Goal: Task Accomplishment & Management: Use online tool/utility

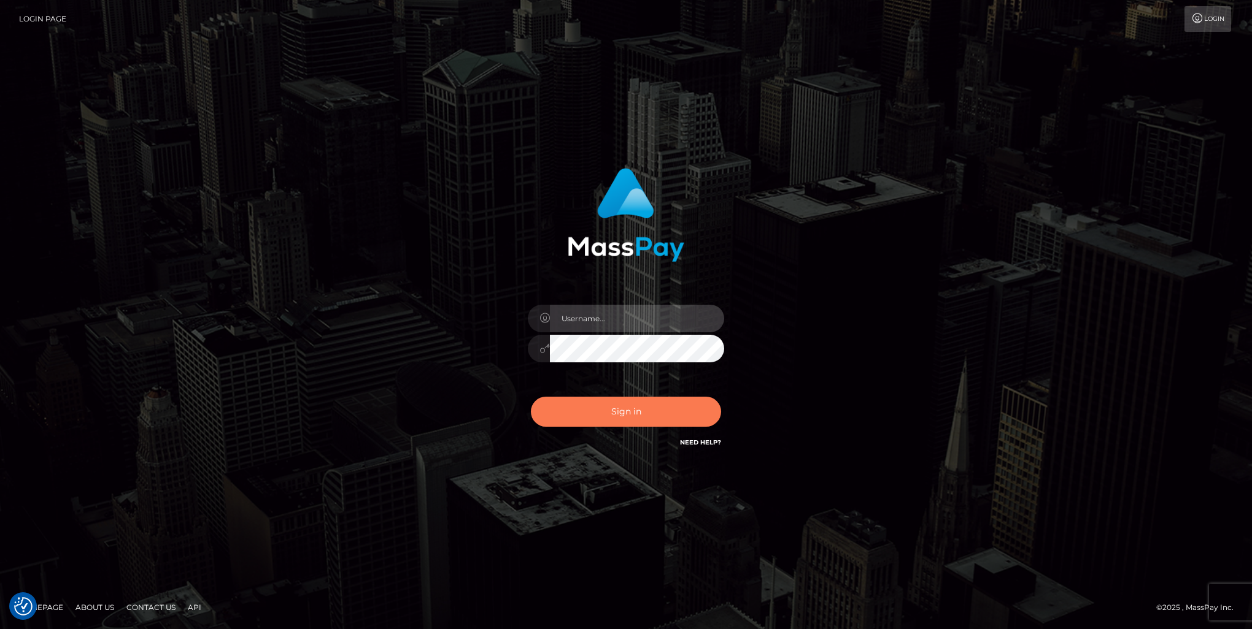
type input "nikki.bashford"
click at [614, 425] on button "Sign in" at bounding box center [626, 412] width 190 height 30
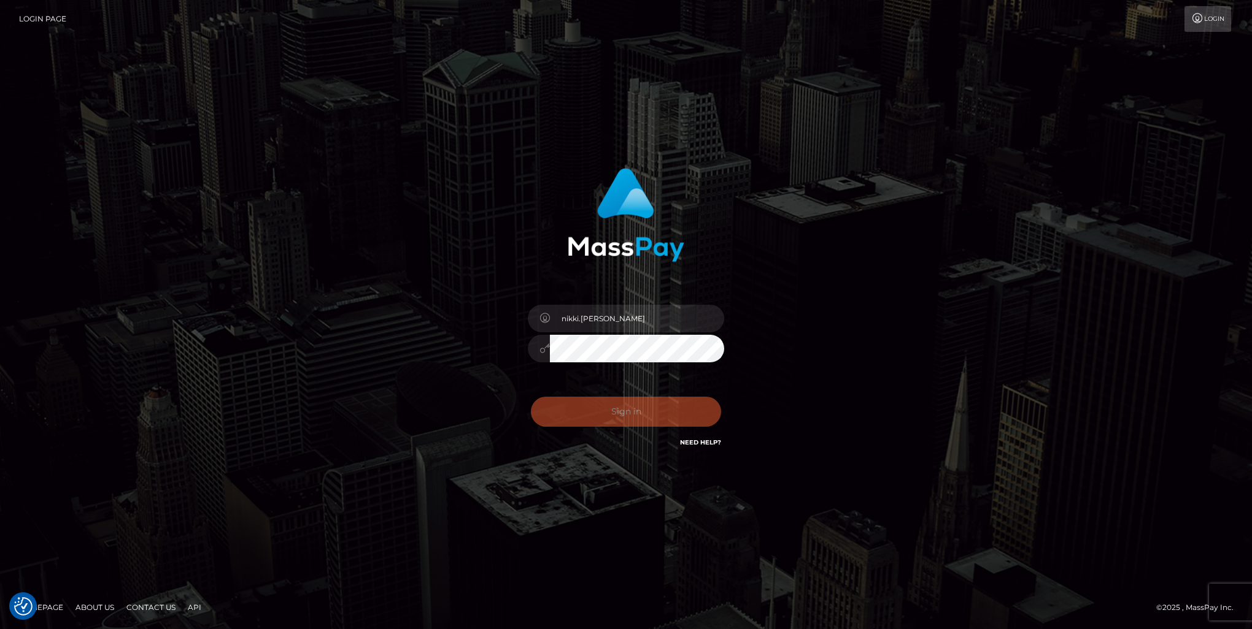
click at [612, 418] on div "0cAFcWeA5wAL3gxmx17ZfW2LkRFGt5r6c_HSa7TdYErBUkPQHQ9_AtMq3bOnJ_Rj545gj2i0LFUnAlN…" at bounding box center [625, 417] width 215 height 55
click at [612, 418] on button "Sign in" at bounding box center [626, 412] width 190 height 30
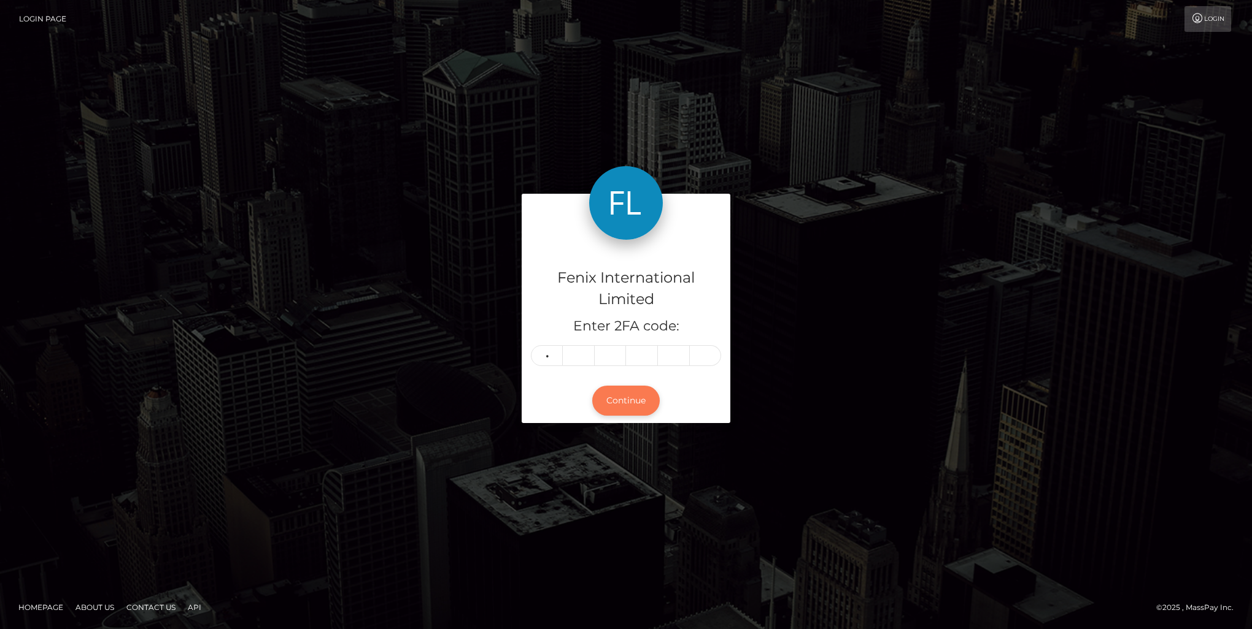
type input "0"
type input "1"
type input "4"
type input "5"
type input "2"
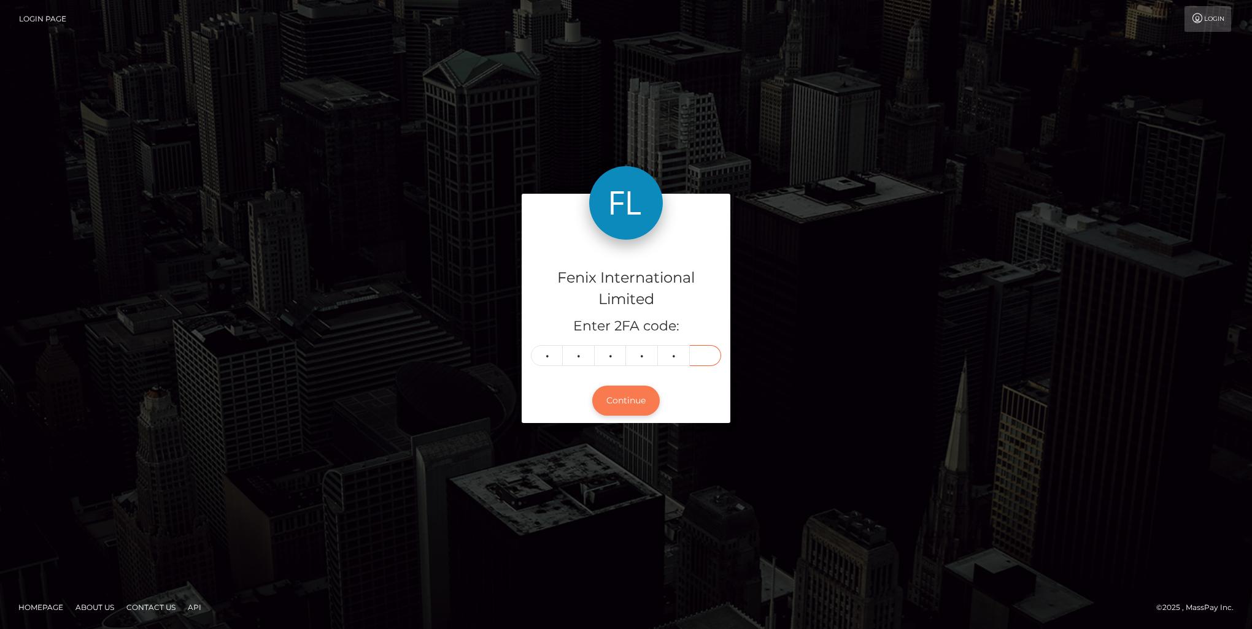
type input "7"
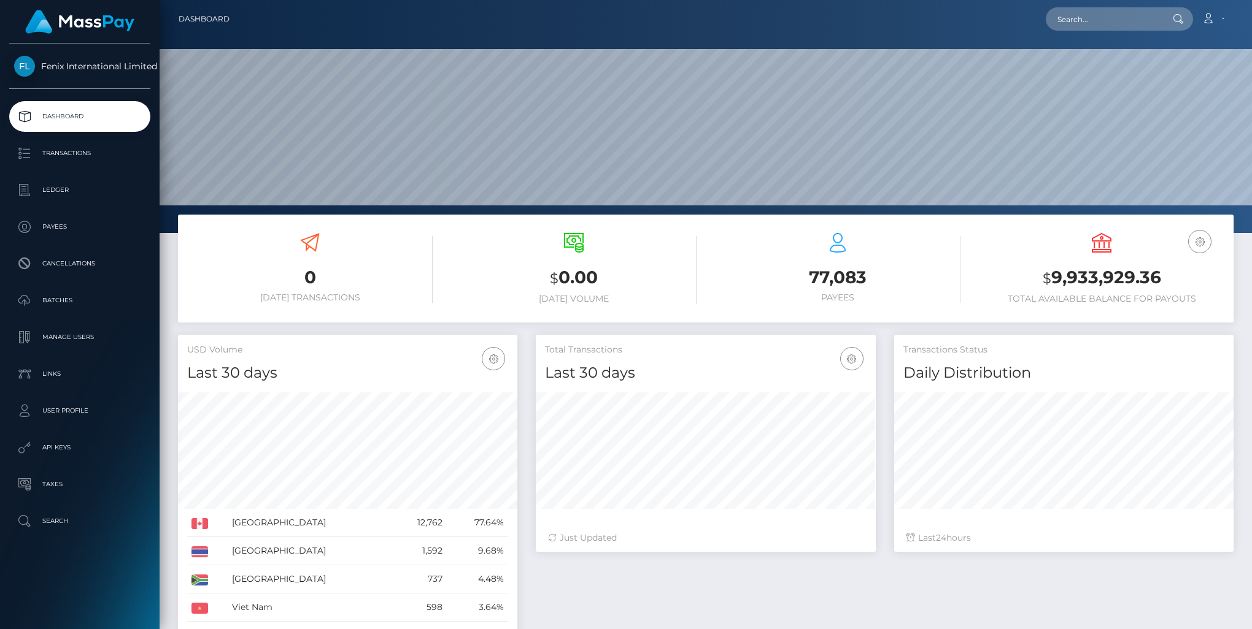
scroll to position [217, 339]
click at [67, 298] on p "Batches" at bounding box center [79, 300] width 131 height 18
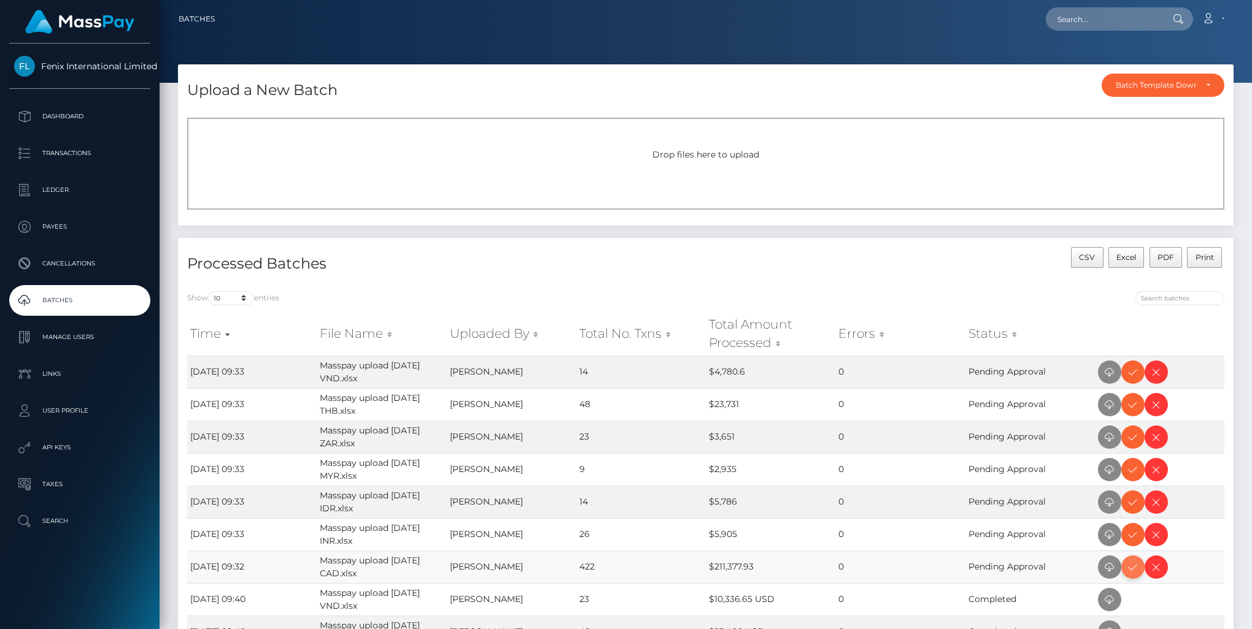
click at [1132, 565] on icon at bounding box center [1132, 567] width 15 height 15
click at [1131, 540] on icon at bounding box center [1132, 535] width 15 height 15
click at [1131, 496] on icon at bounding box center [1132, 502] width 15 height 15
click at [1136, 465] on icon at bounding box center [1132, 470] width 15 height 15
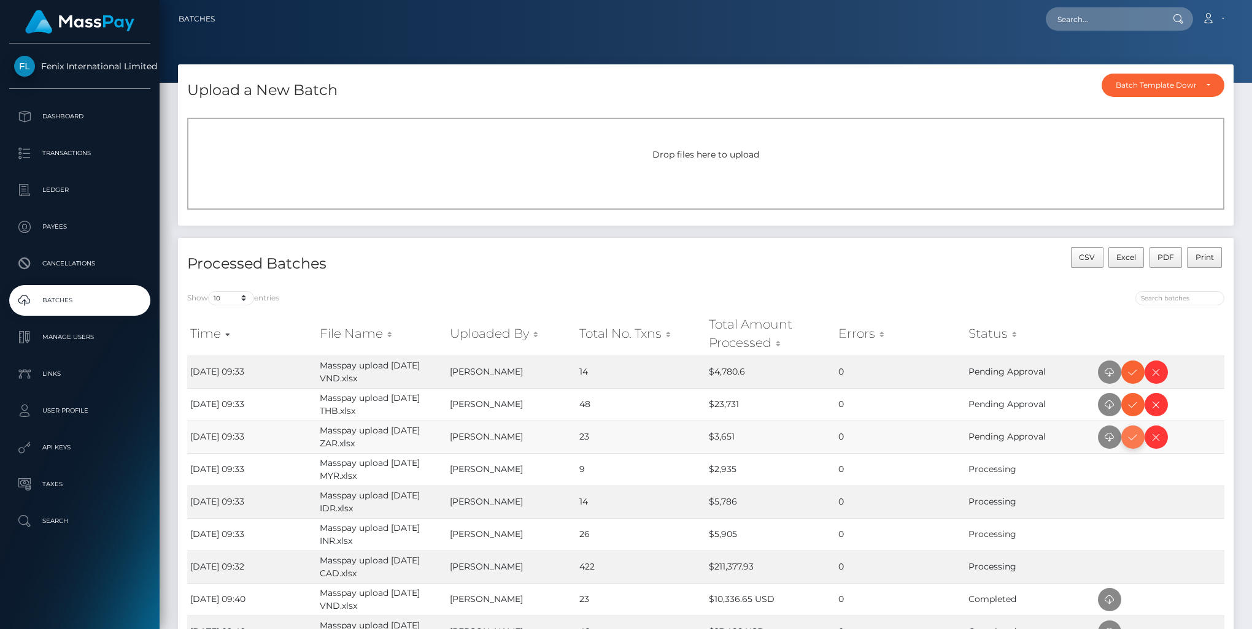
click at [1134, 439] on icon at bounding box center [1132, 437] width 15 height 15
click at [1131, 399] on icon at bounding box center [1132, 405] width 15 height 15
click at [1129, 374] on icon at bounding box center [1132, 372] width 15 height 15
